Goal: Submit feedback/report problem

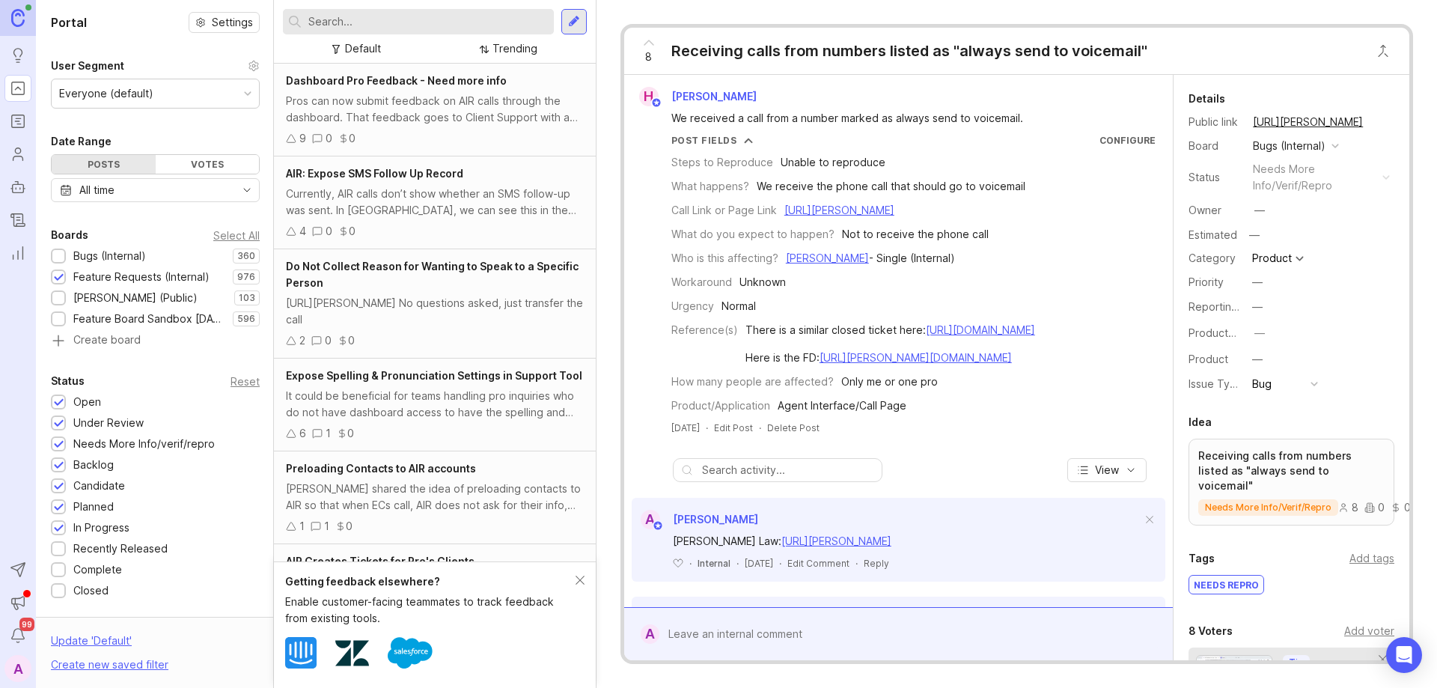
click at [446, 21] on input "text" at bounding box center [427, 21] width 239 height 16
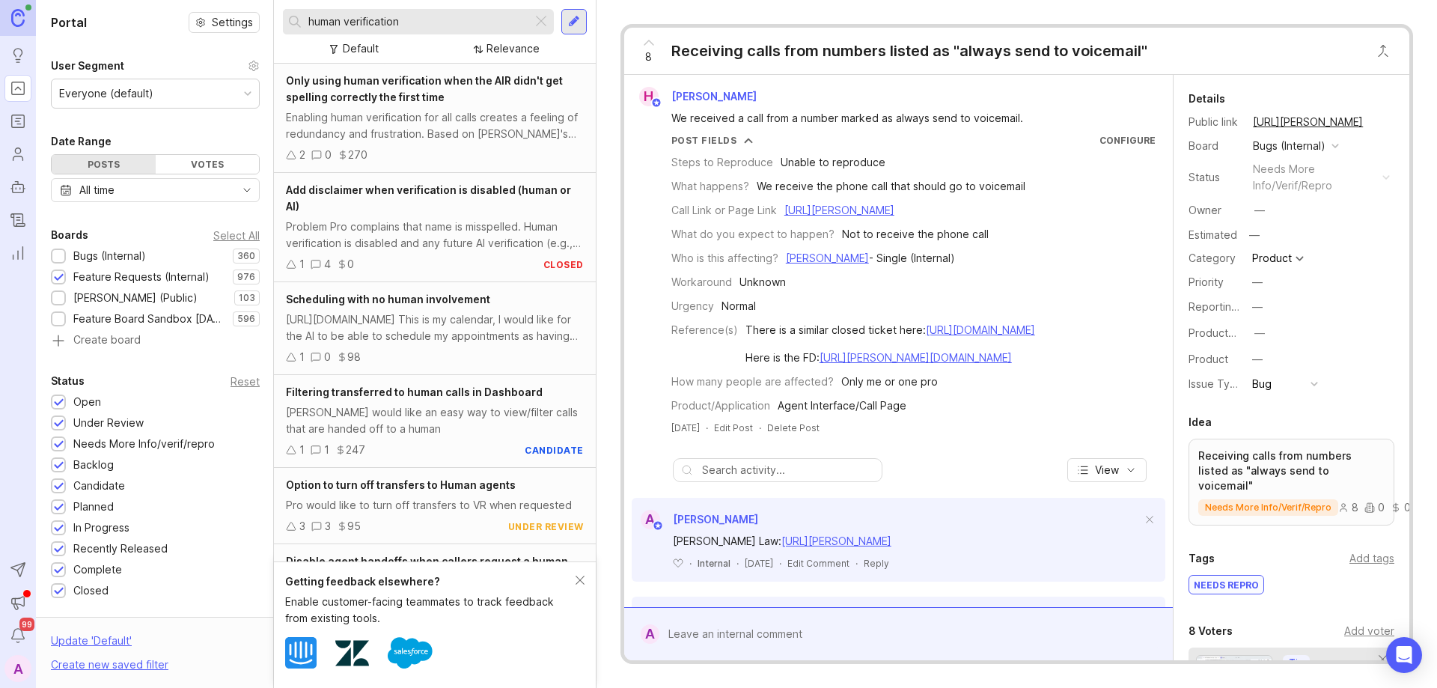
type input "human verification"
click at [56, 254] on div at bounding box center [59, 256] width 10 height 11
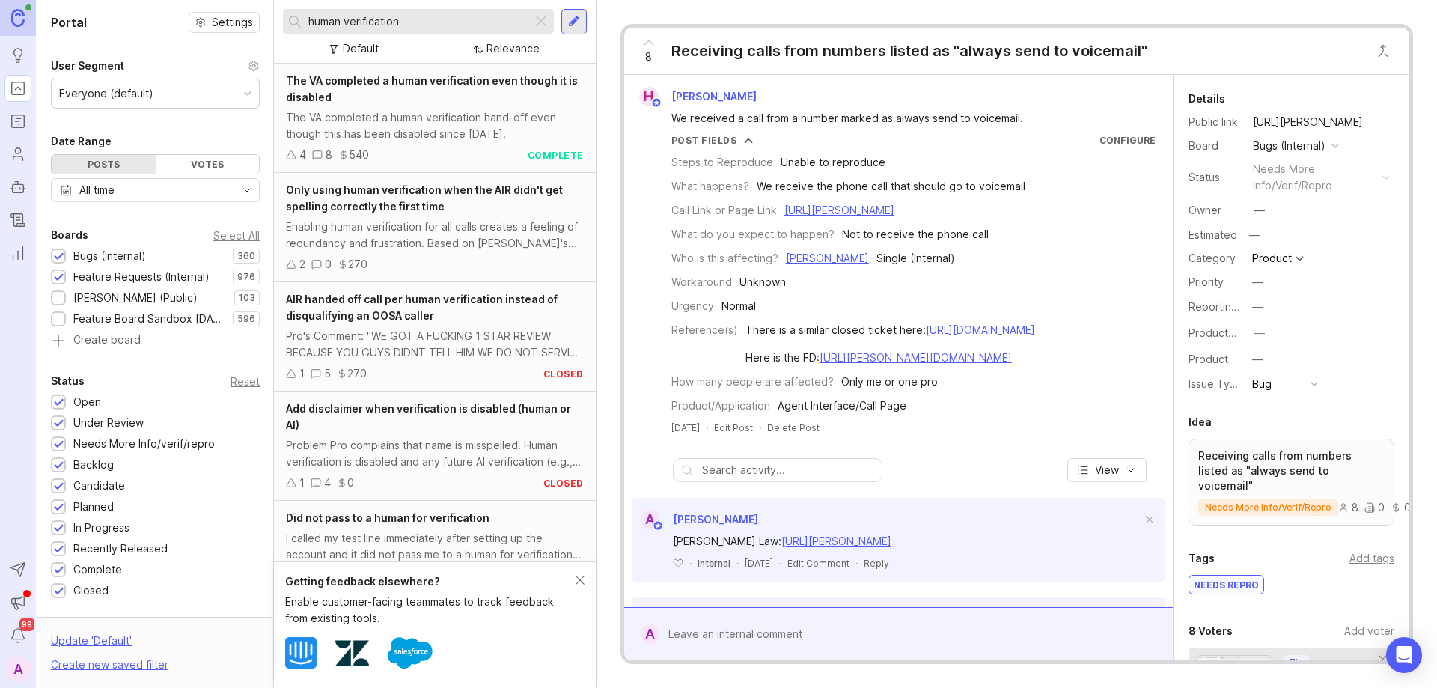
click at [61, 274] on div at bounding box center [59, 277] width 10 height 11
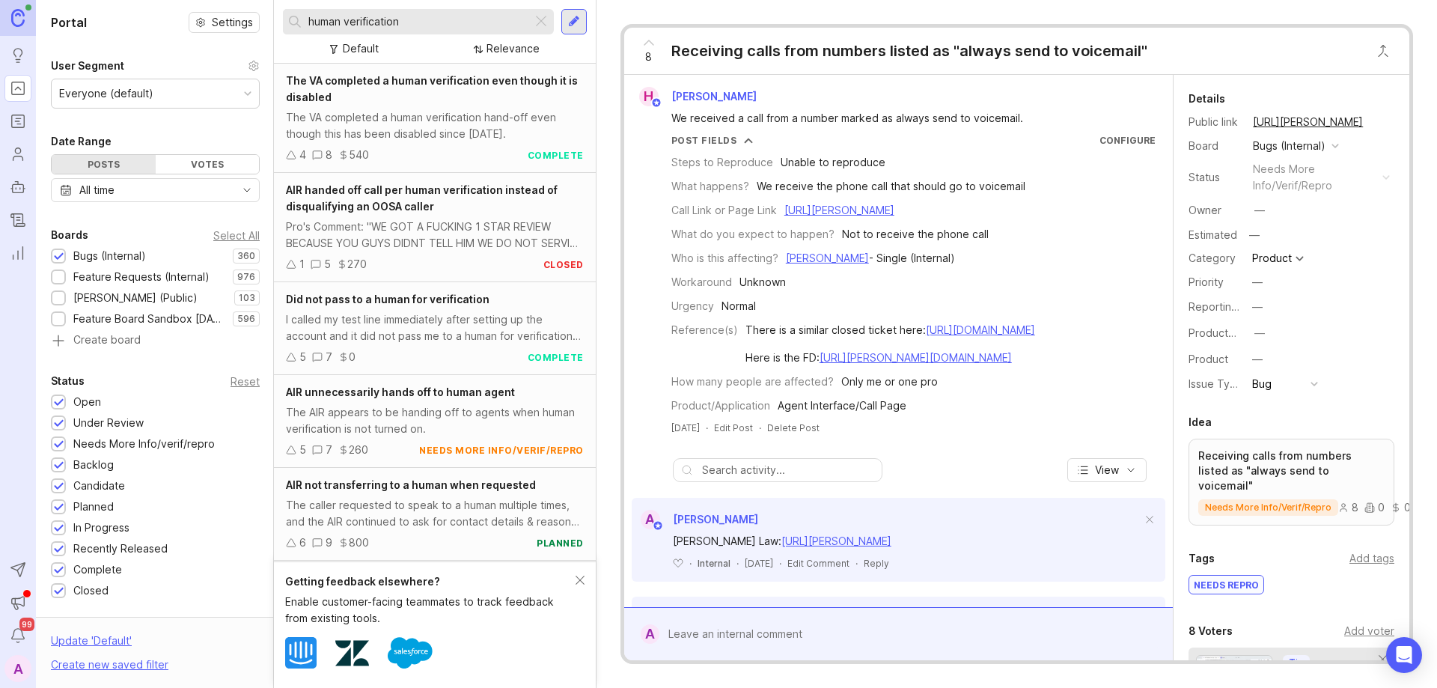
click at [364, 111] on div "The VA completed a human verification hand-off even though this has been disabl…" at bounding box center [435, 125] width 298 height 33
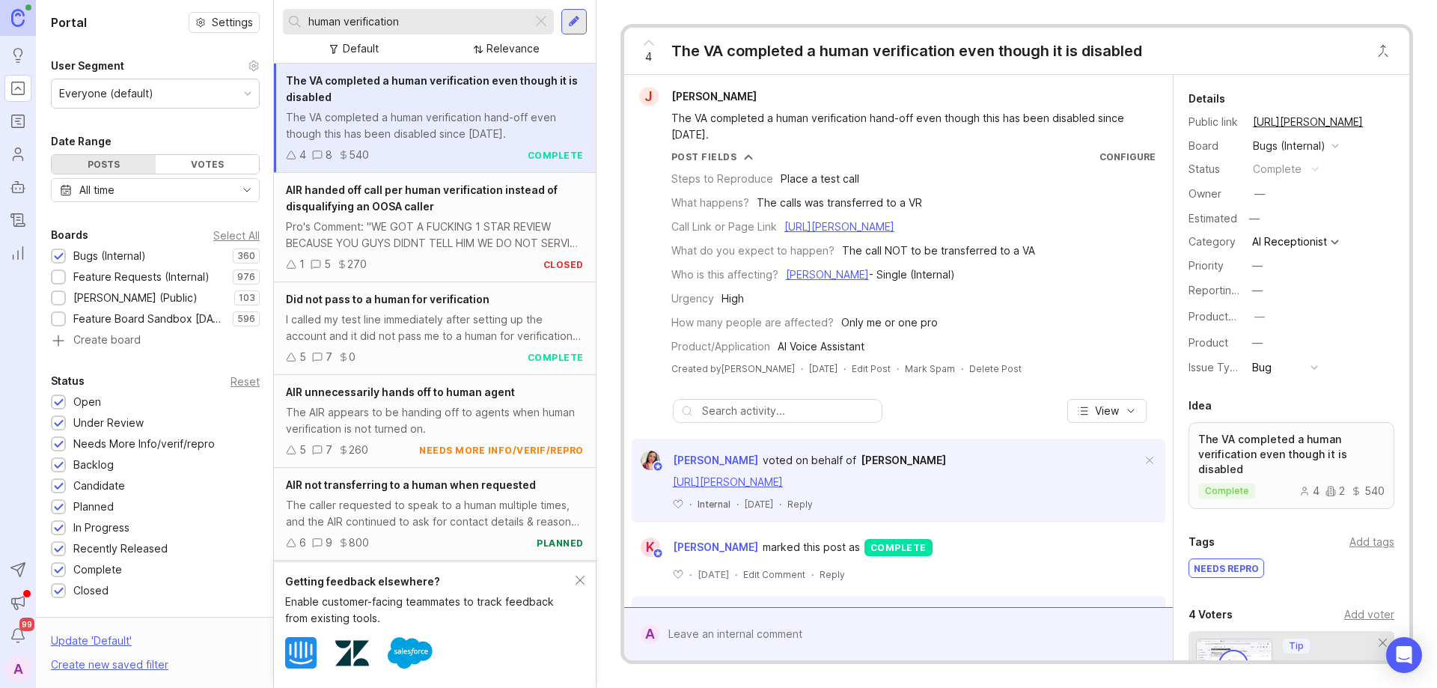
click at [721, 634] on div at bounding box center [909, 634] width 500 height 28
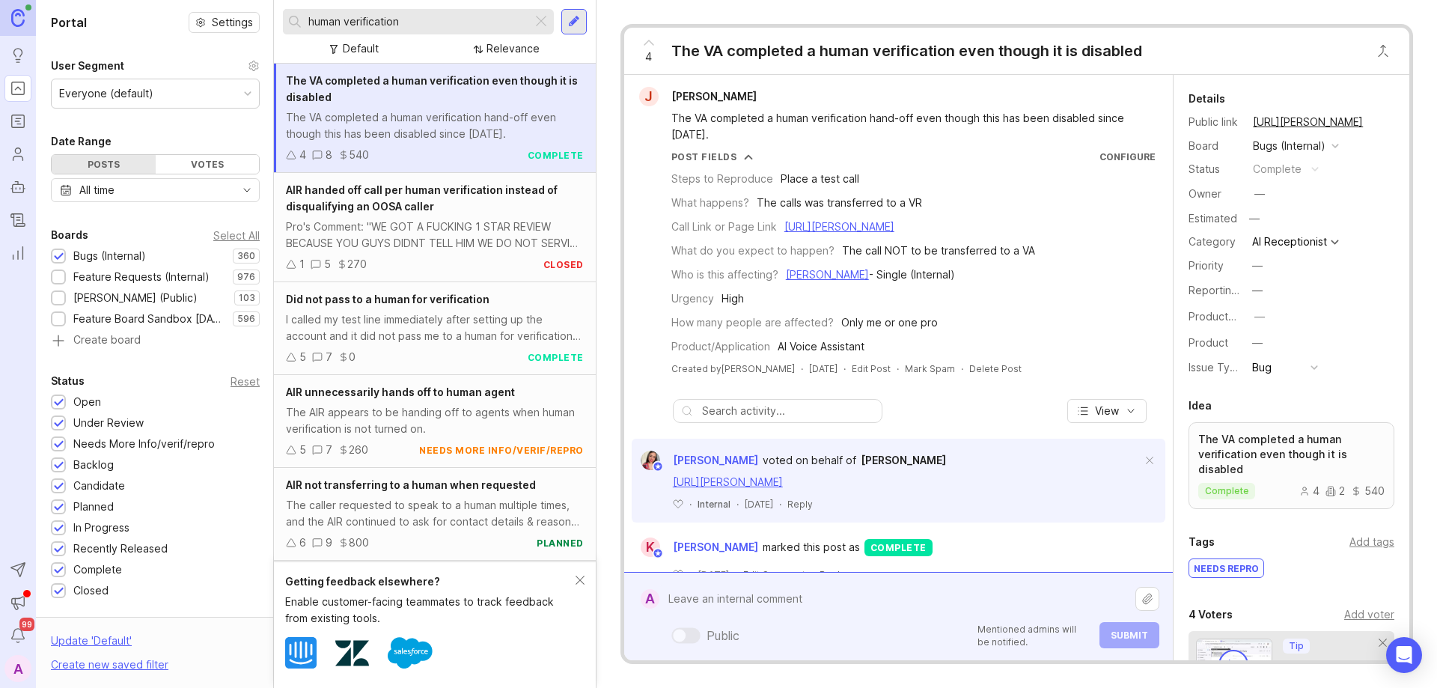
paste textarea "Tablevoice"
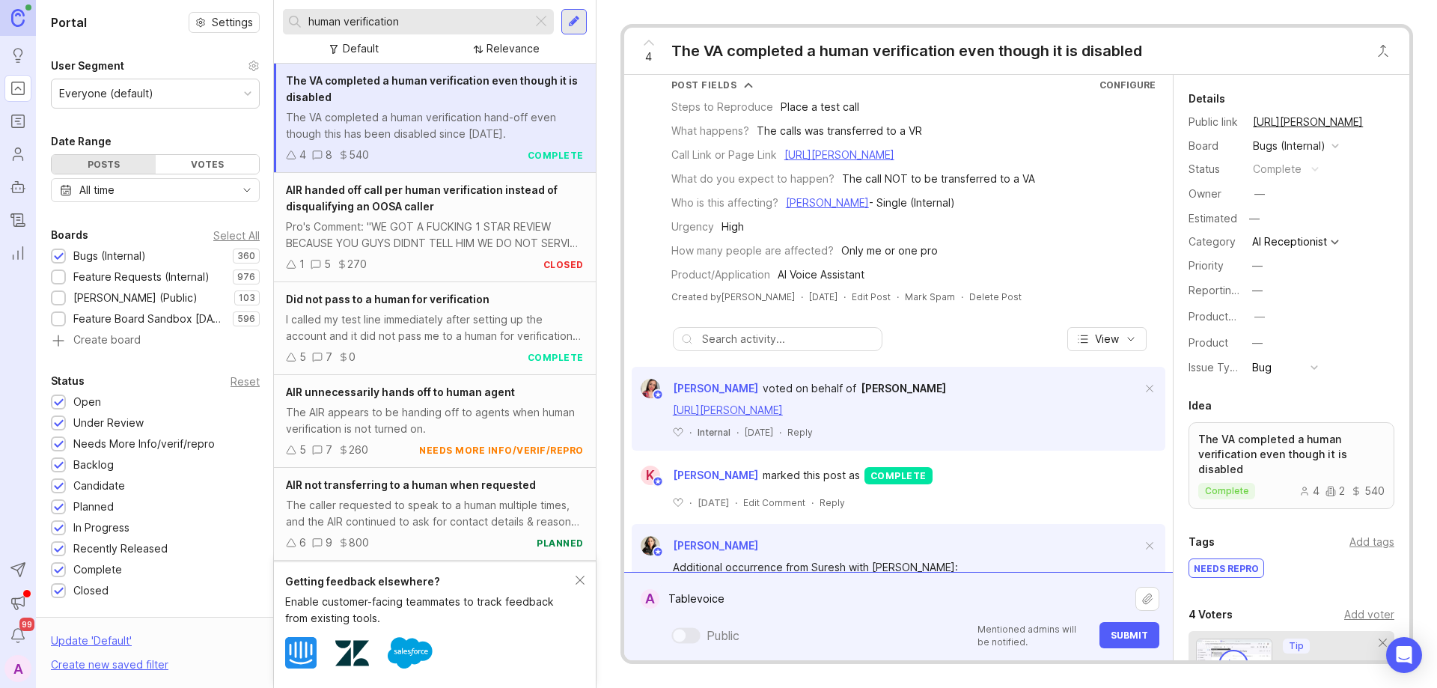
scroll to position [150, 0]
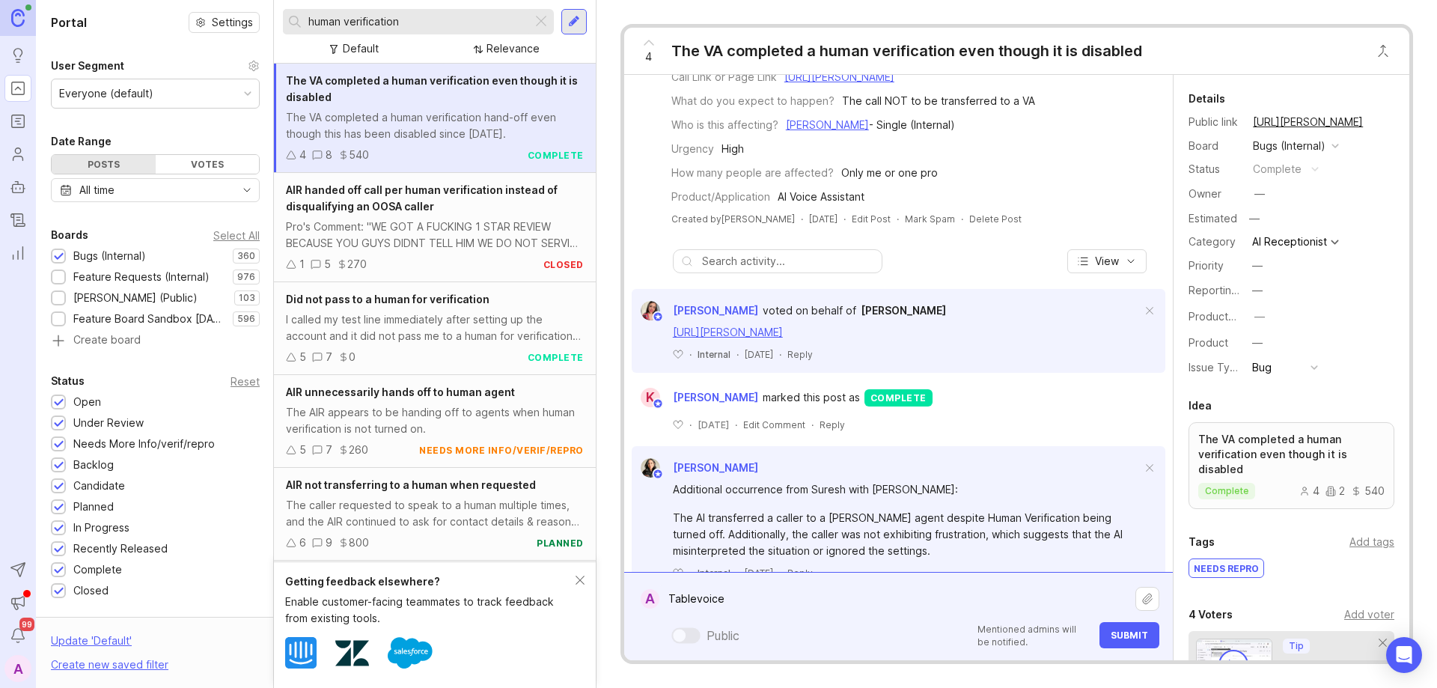
drag, startPoint x: 731, startPoint y: 597, endPoint x: 681, endPoint y: 599, distance: 50.2
click at [668, 601] on textarea "Tablevoice" at bounding box center [897, 598] width 476 height 28
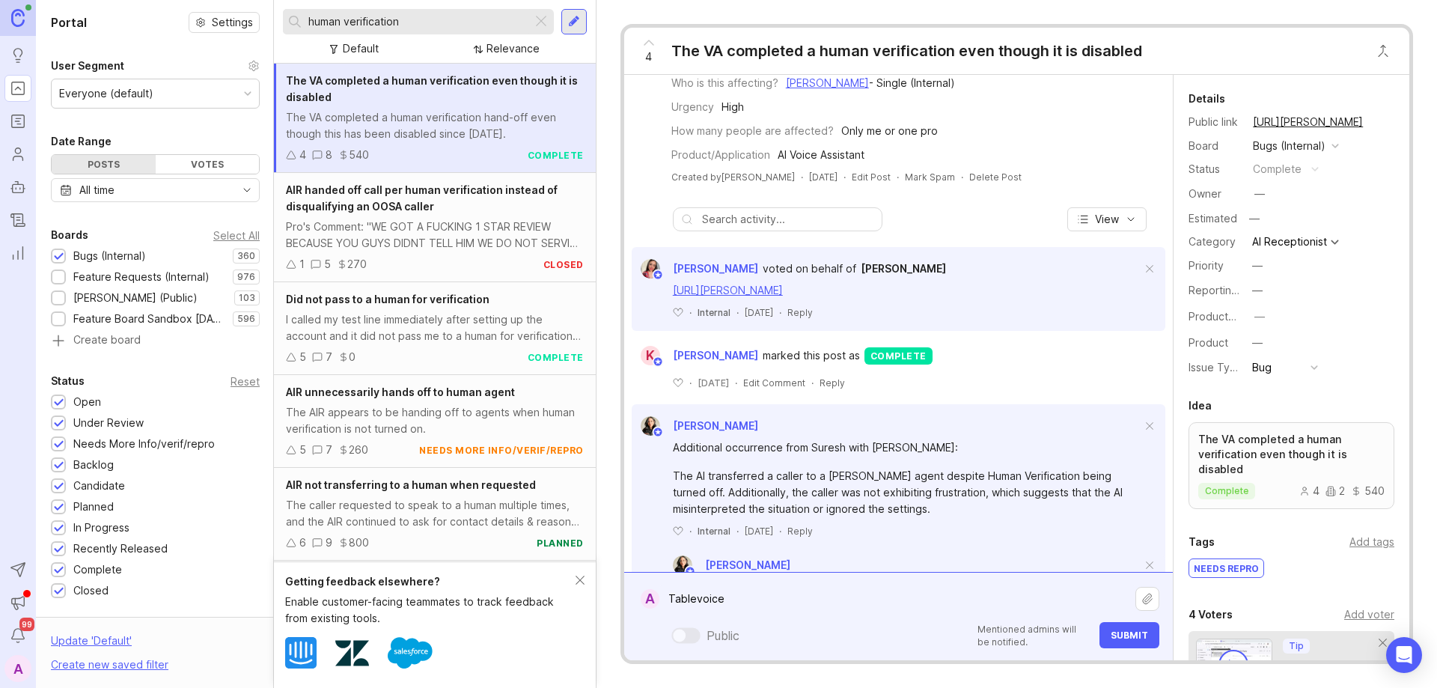
scroll to position [224, 0]
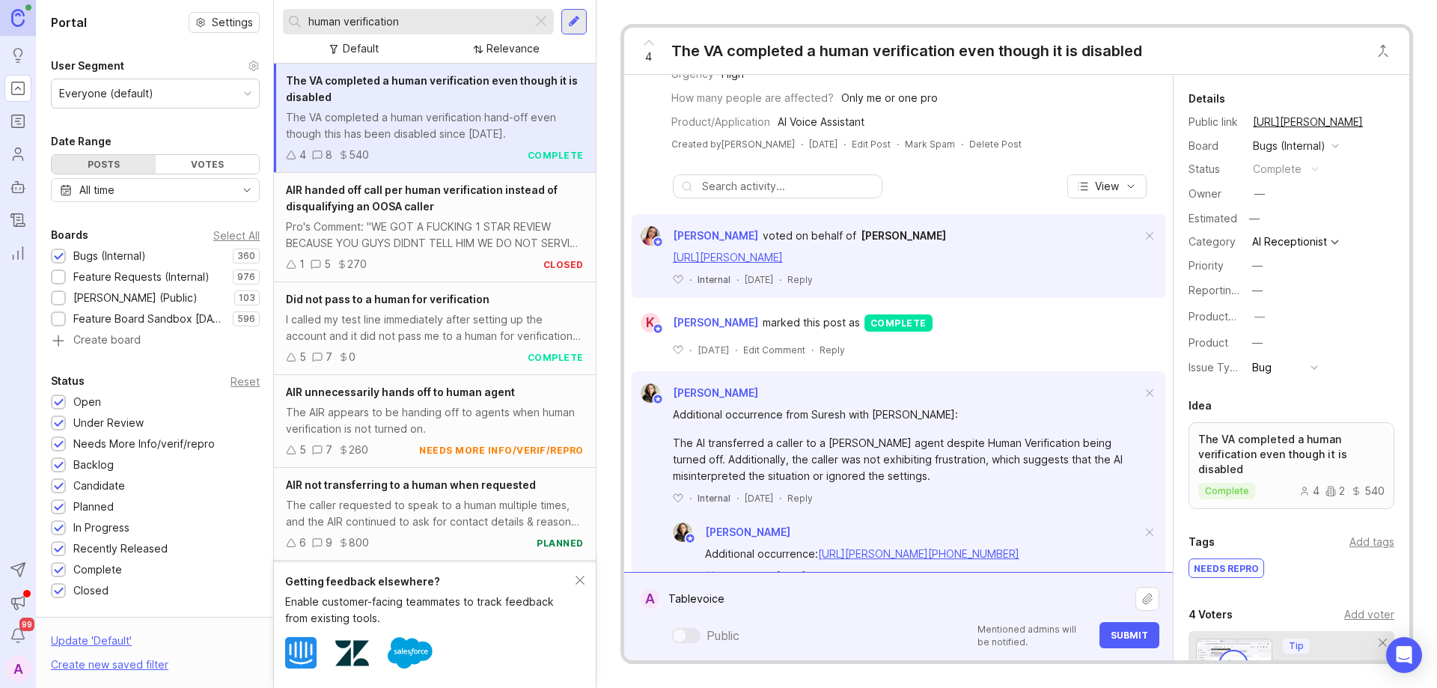
click at [744, 594] on textarea "Tablevoice" at bounding box center [897, 598] width 476 height 28
paste textarea "[URL][PERSON_NAME]"
type textarea "Tablevoice: [URL][PERSON_NAME]"
click at [1111, 634] on span "Submit" at bounding box center [1128, 634] width 37 height 11
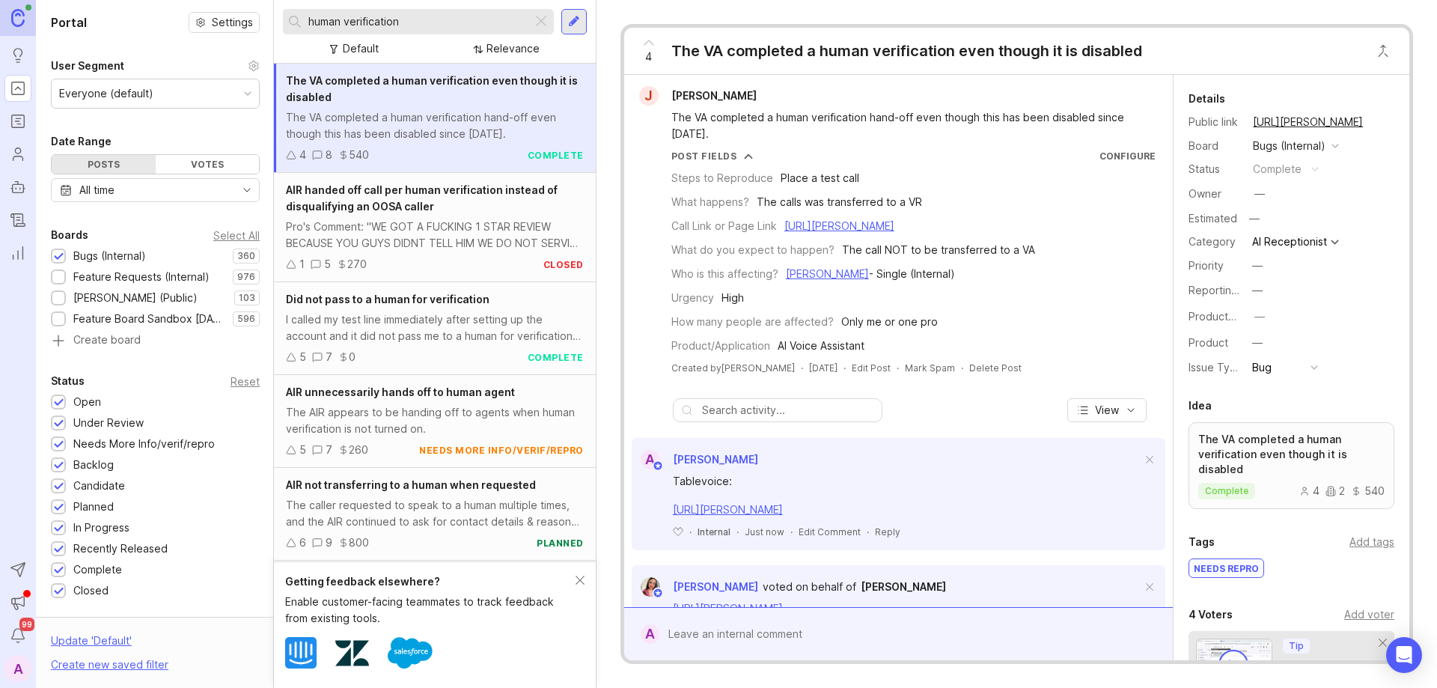
scroll to position [0, 0]
